Goal: Information Seeking & Learning: Find specific page/section

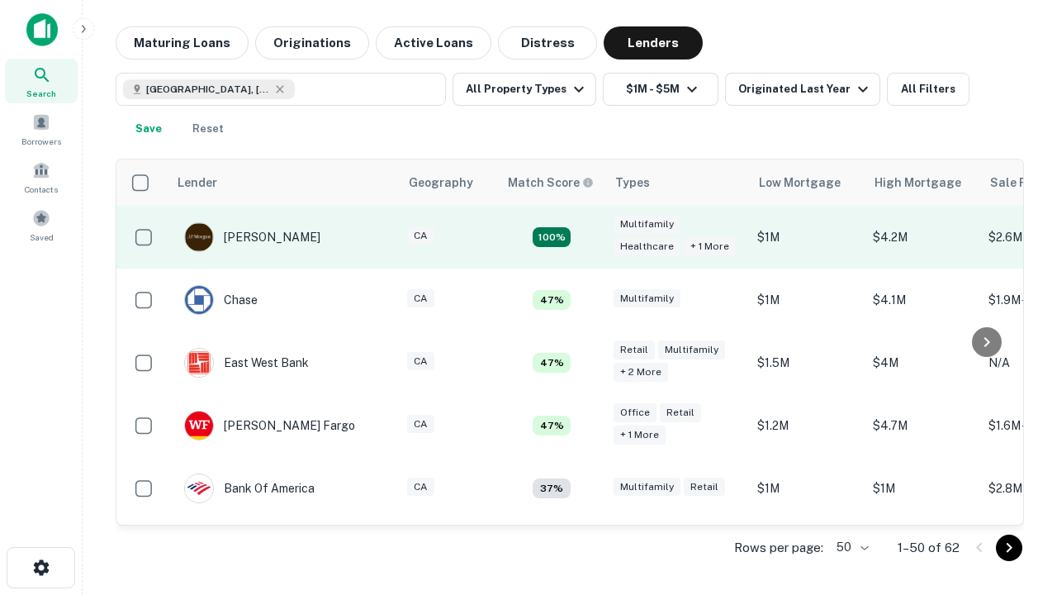
click at [586, 237] on td "100%" at bounding box center [551, 237] width 107 height 63
